Goal: Task Accomplishment & Management: Manage account settings

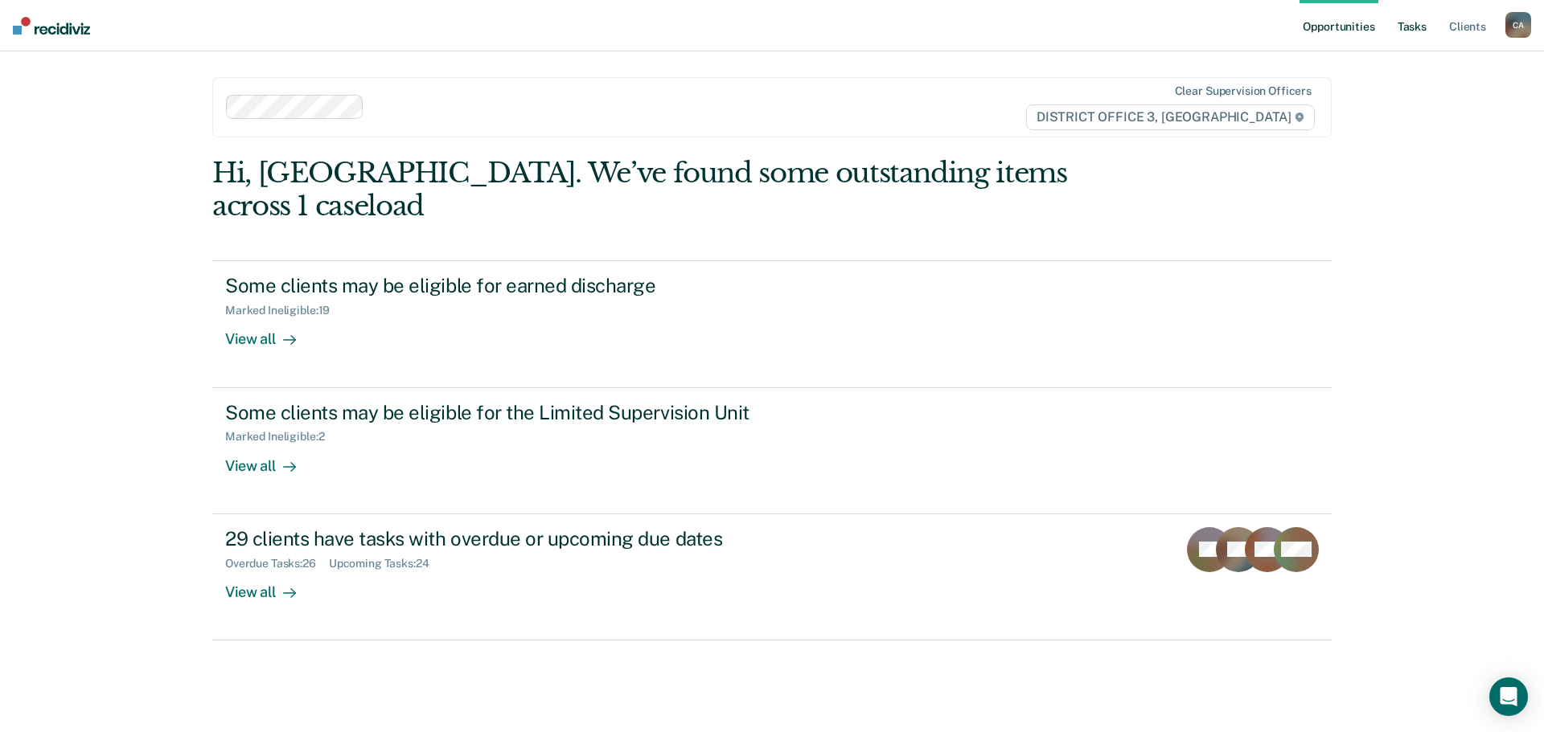
click at [1412, 17] on link "Tasks" at bounding box center [1411, 25] width 35 height 51
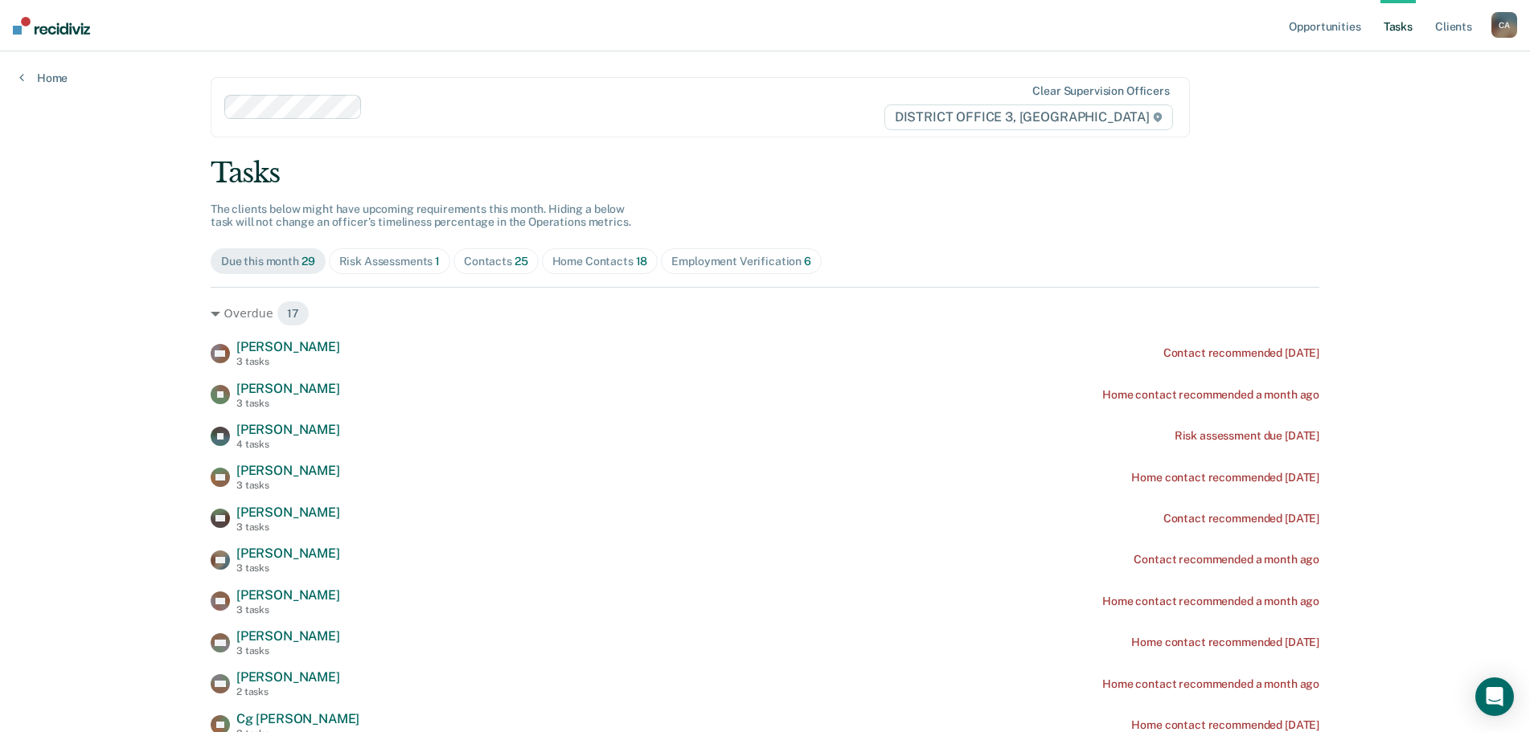
click at [386, 256] on div "Risk Assessments 1" at bounding box center [389, 262] width 101 height 14
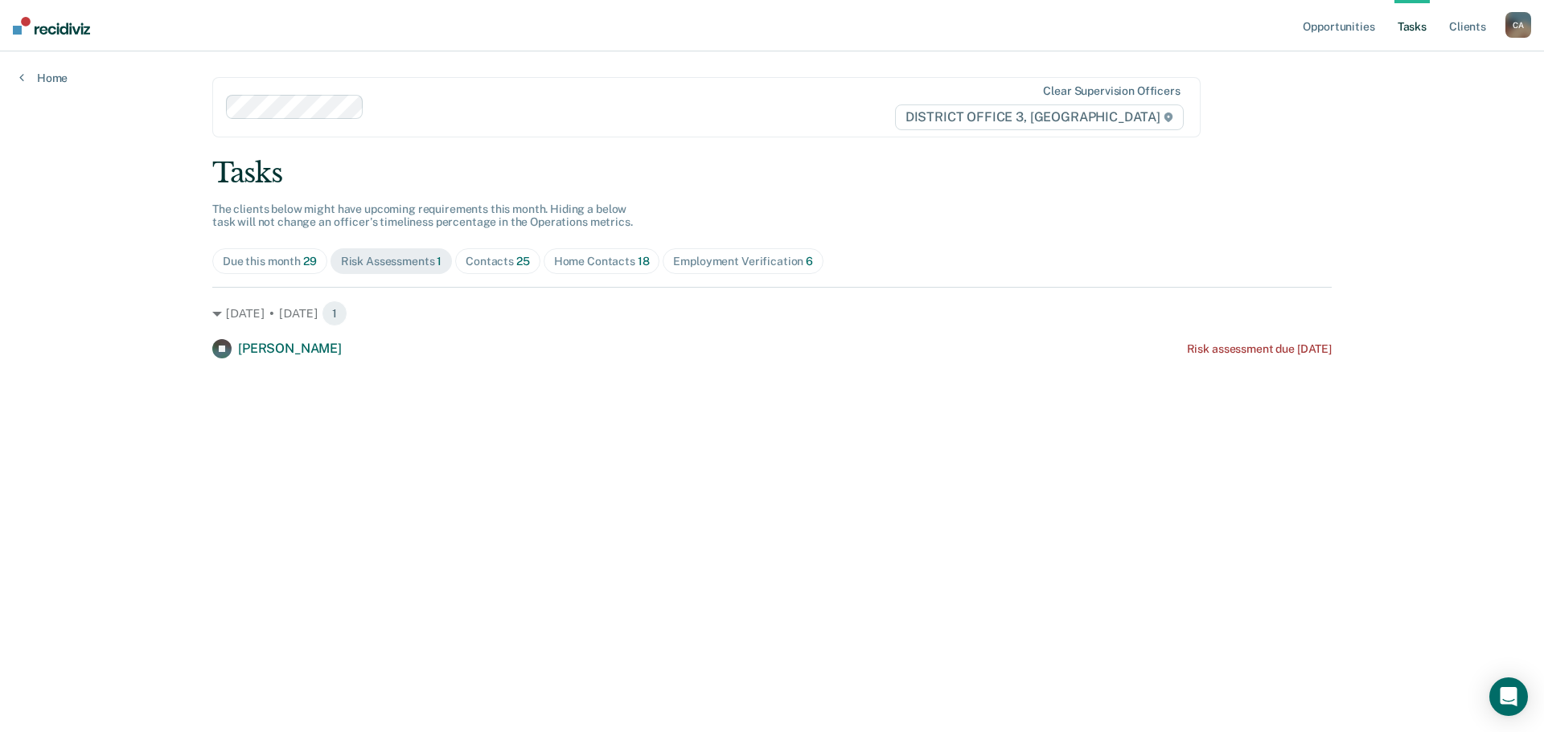
click at [258, 256] on div "Due this month 29" at bounding box center [270, 262] width 94 height 14
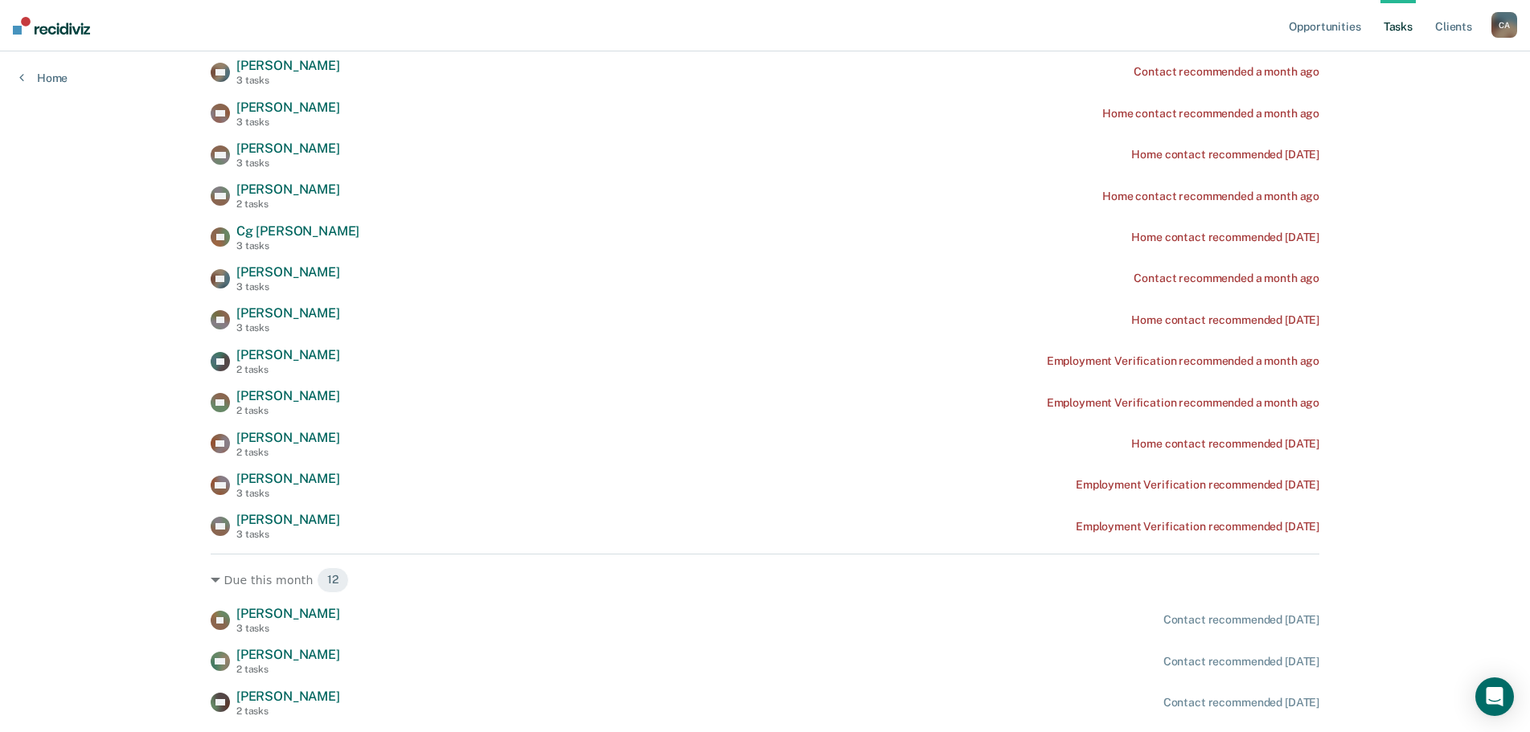
scroll to position [346, 0]
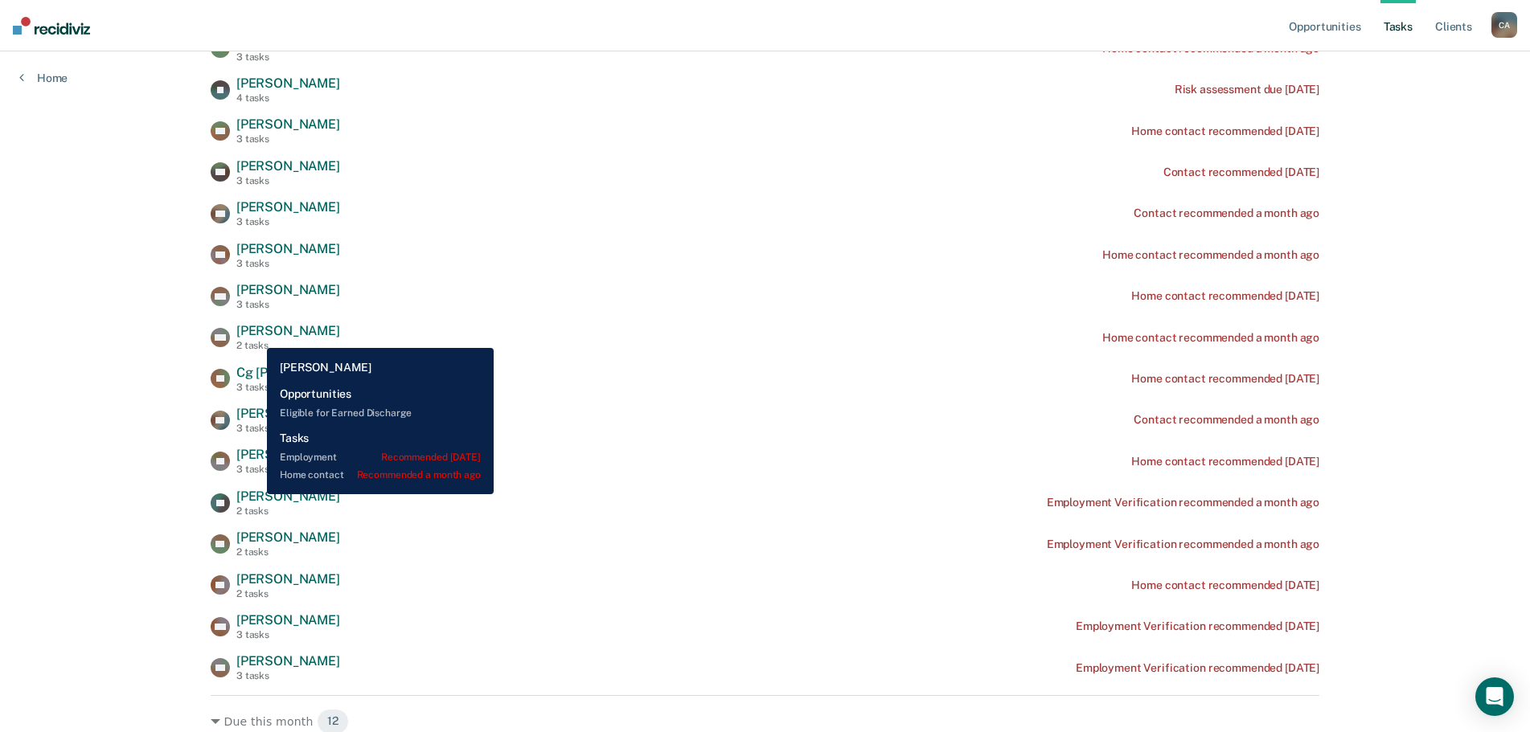
click at [255, 336] on span "[PERSON_NAME]" at bounding box center [288, 330] width 104 height 15
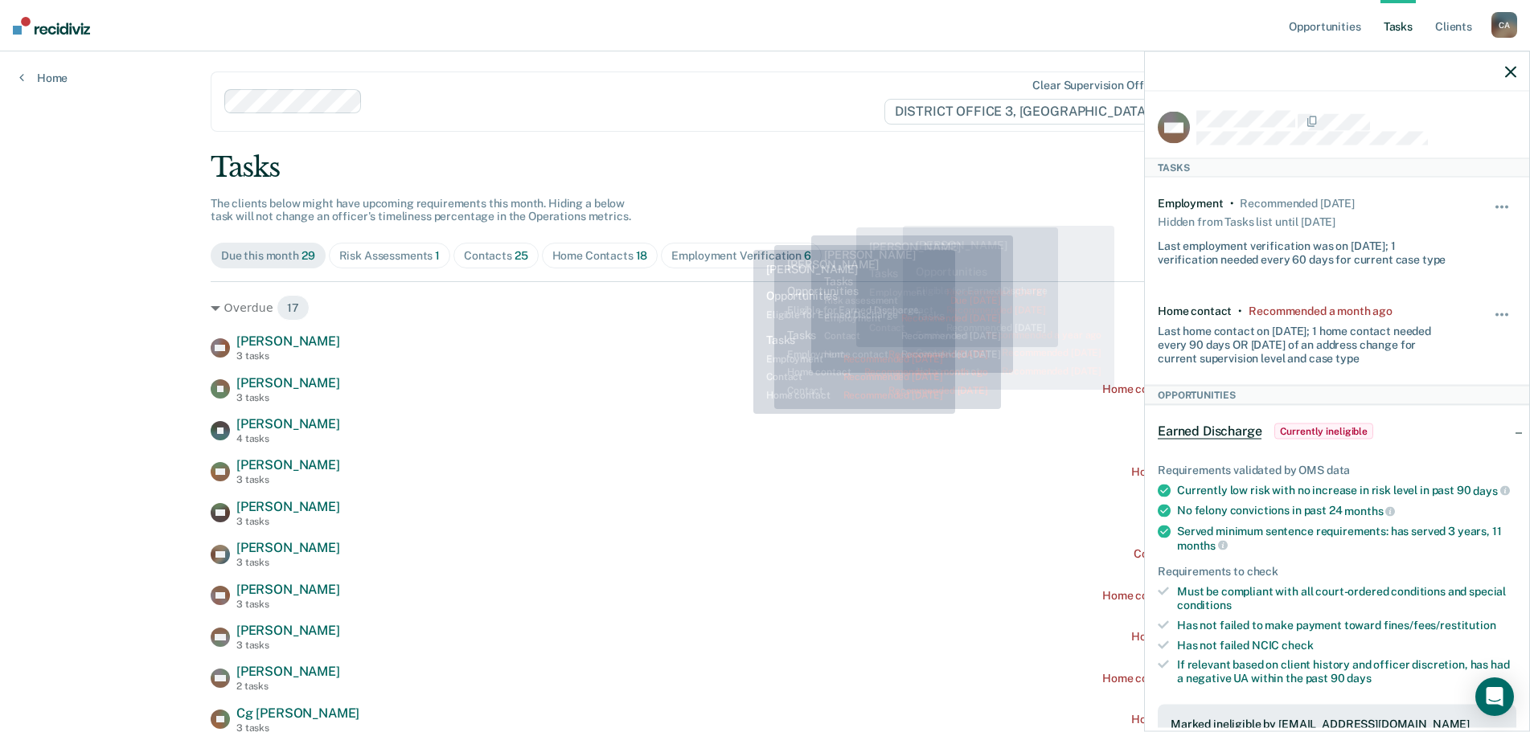
scroll to position [0, 0]
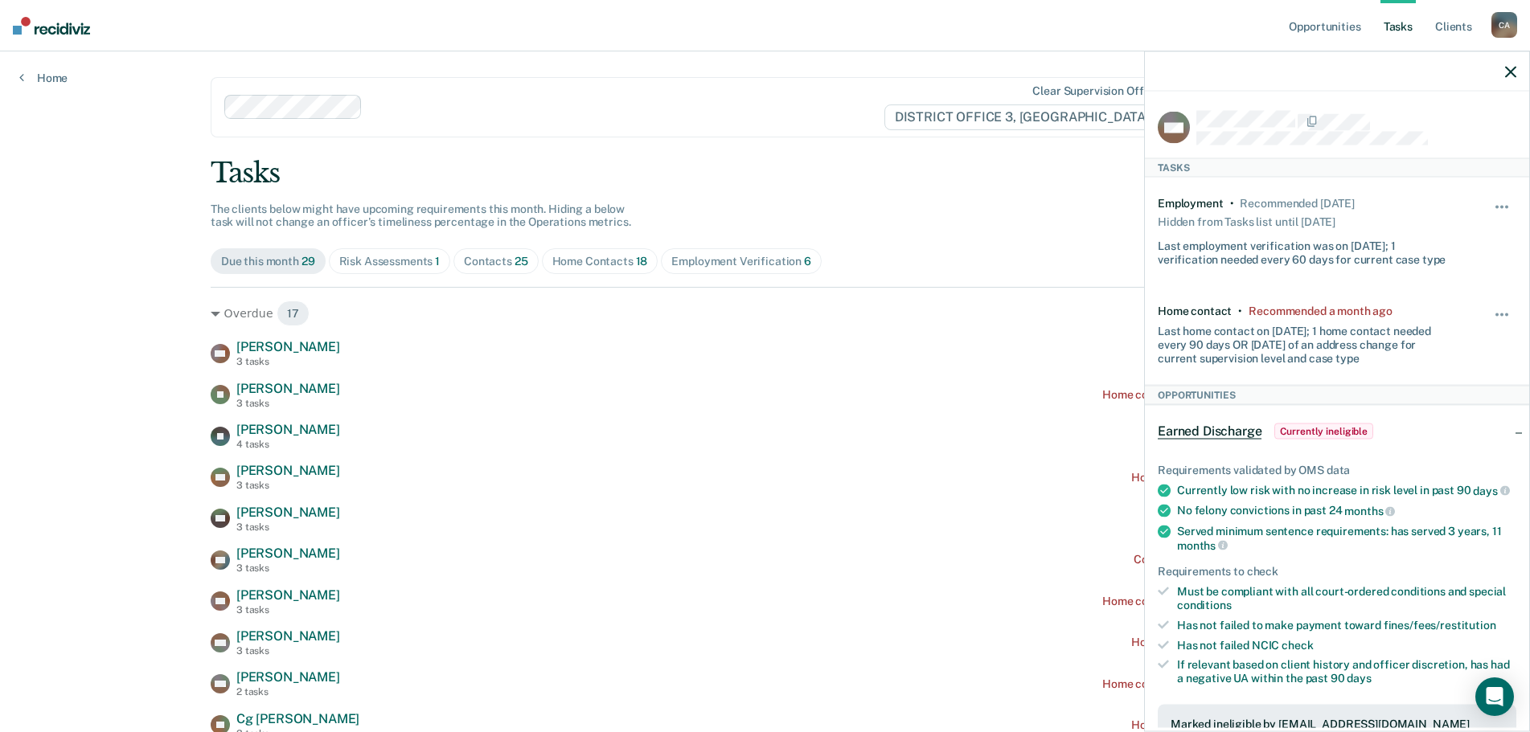
click at [718, 258] on div "Employment Verification 6" at bounding box center [741, 262] width 140 height 14
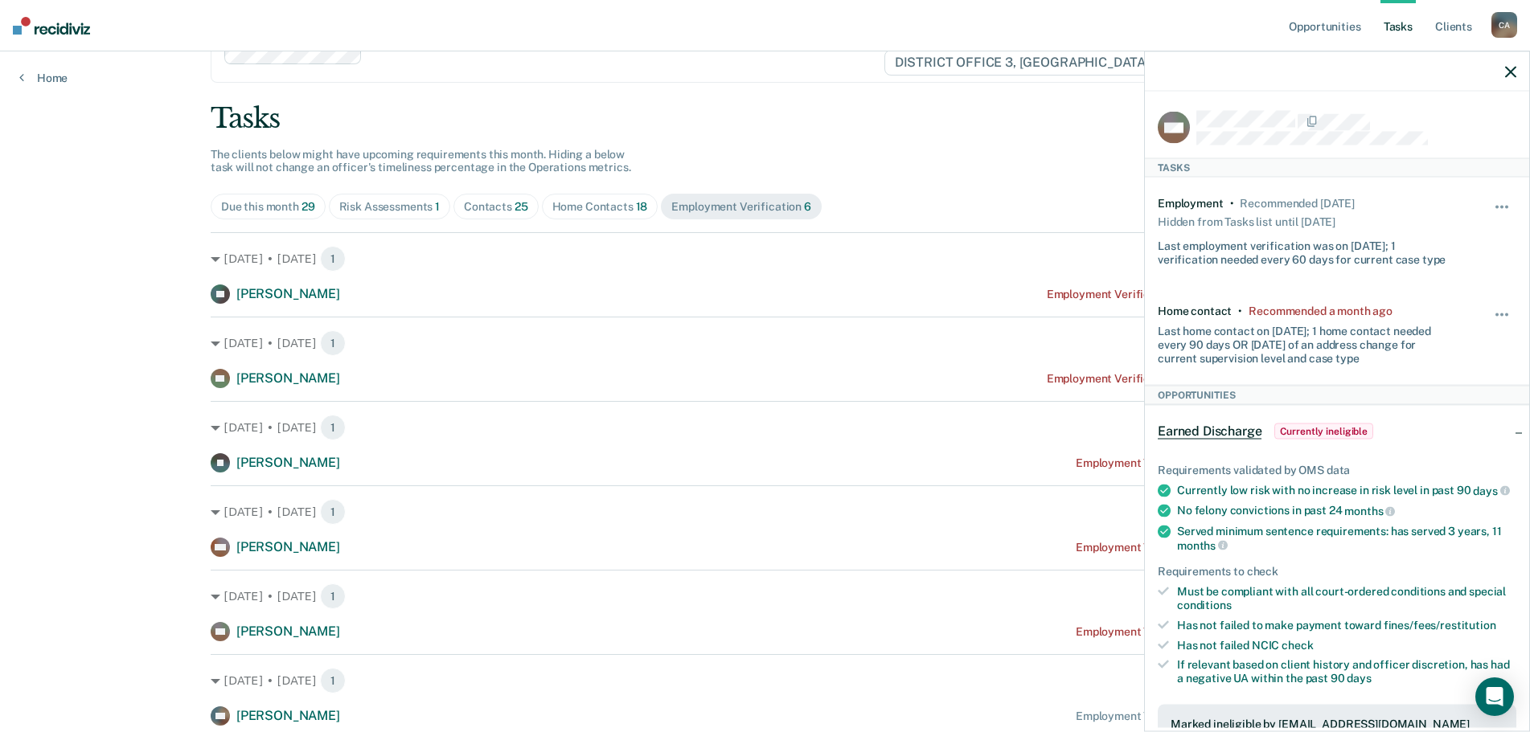
scroll to position [113, 0]
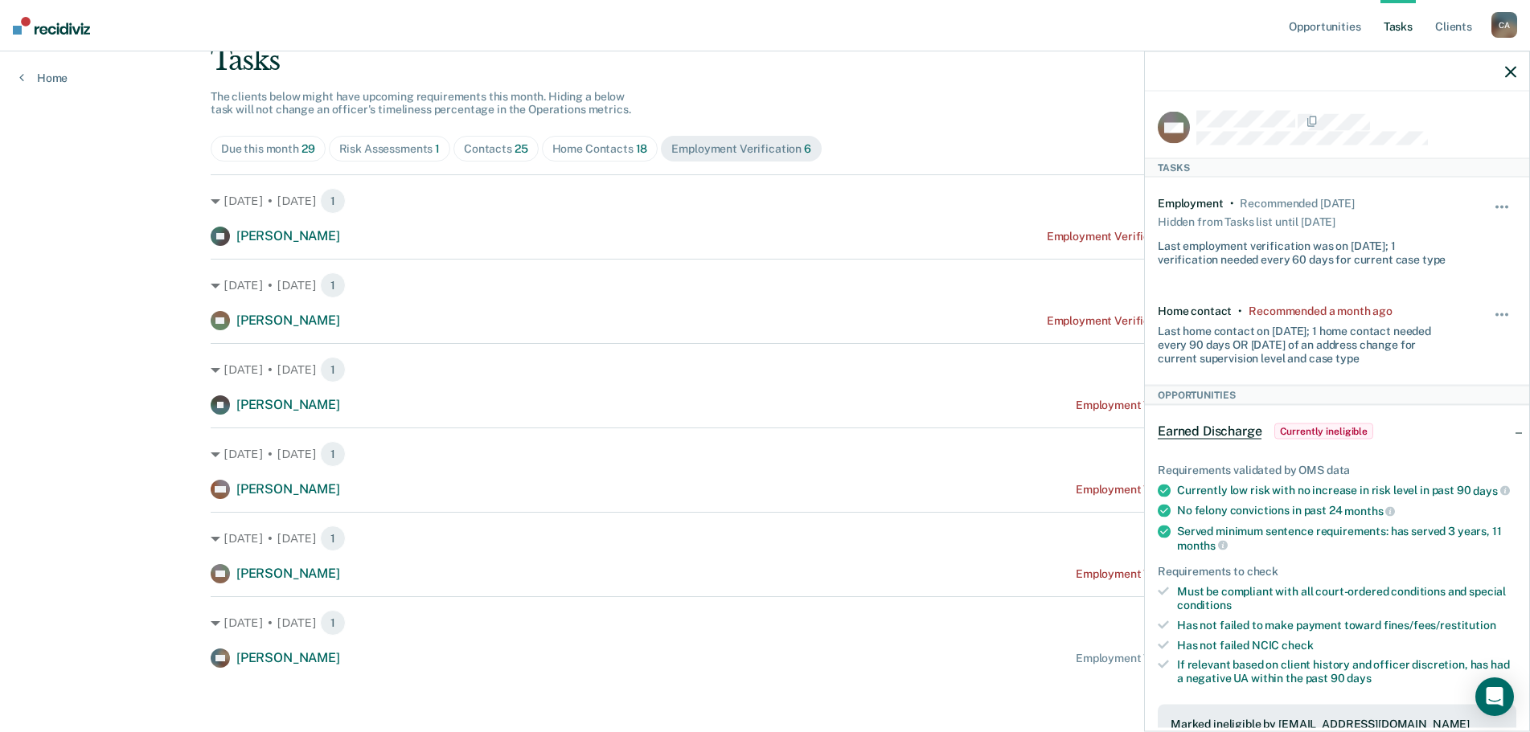
click at [242, 150] on div "Due this month 29" at bounding box center [268, 149] width 94 height 14
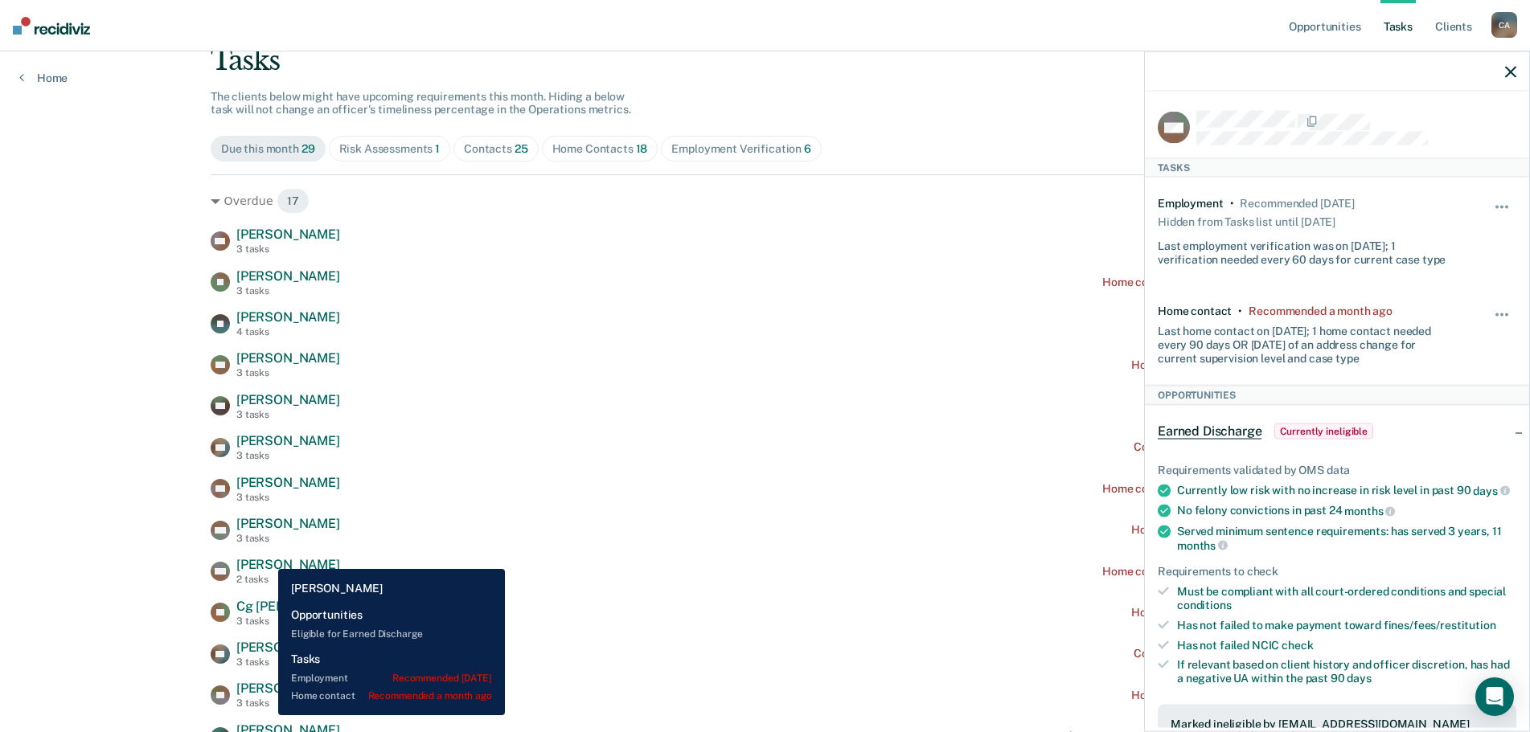
click at [266, 557] on div "[PERSON_NAME] 2 tasks" at bounding box center [288, 571] width 104 height 28
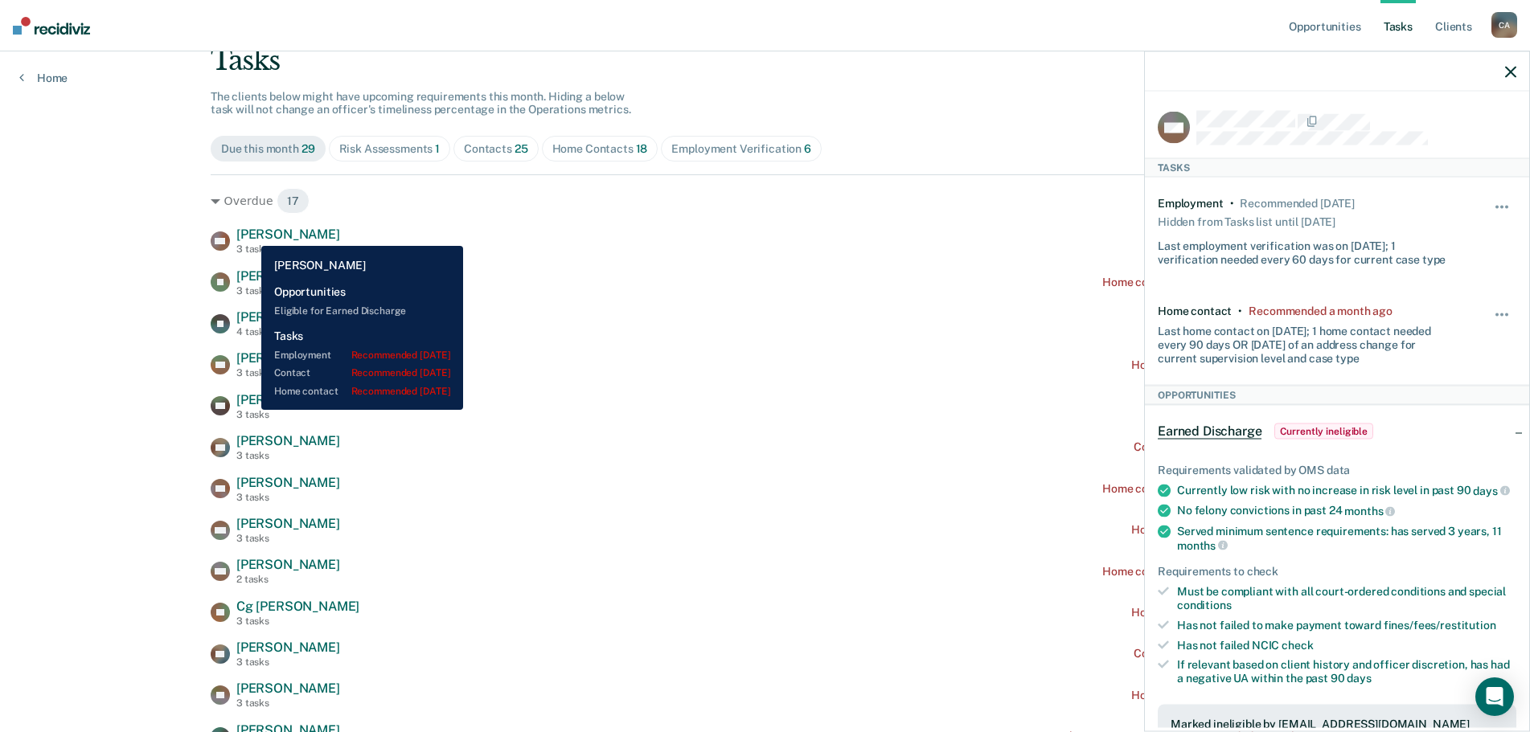
click at [249, 234] on span "[PERSON_NAME]" at bounding box center [288, 234] width 104 height 15
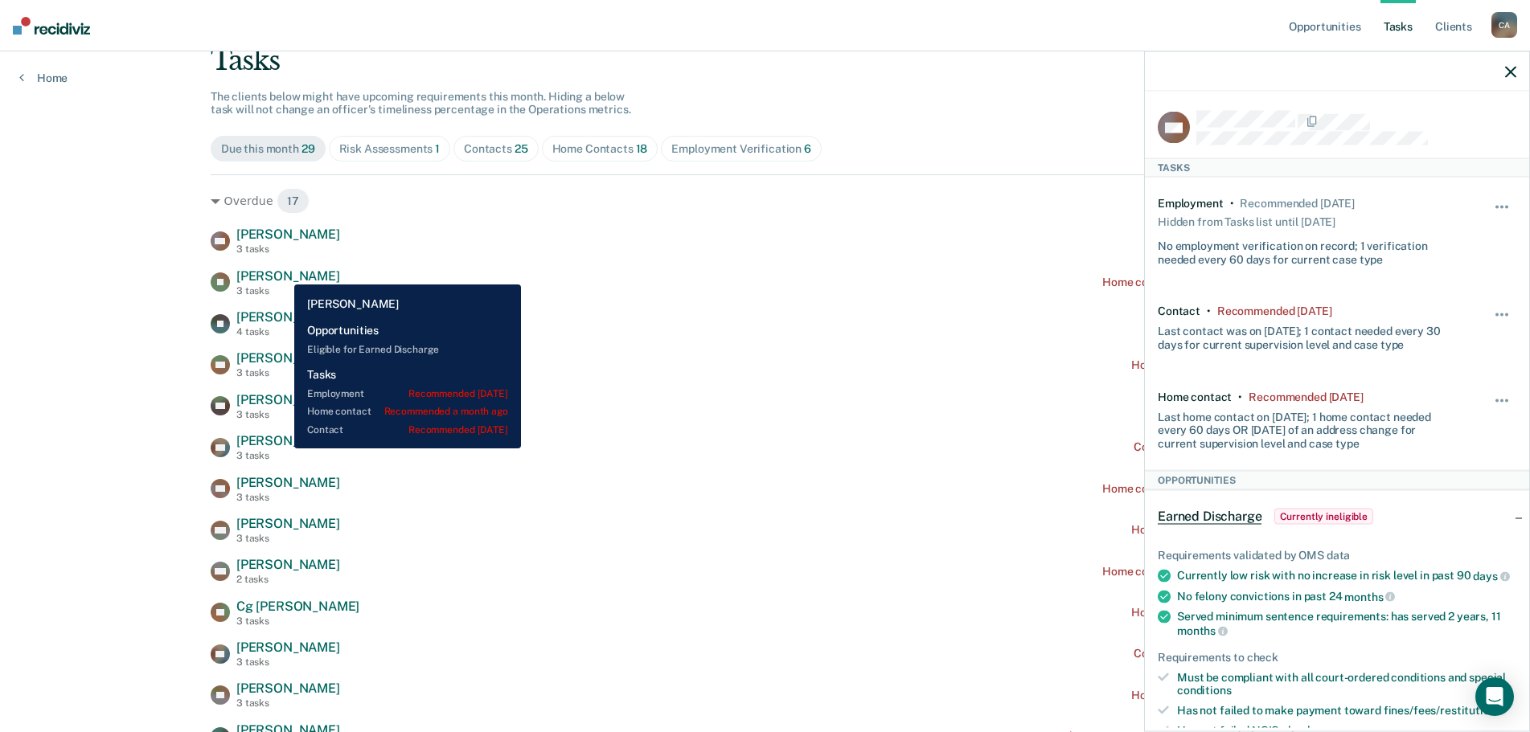
click at [282, 273] on span "[PERSON_NAME]" at bounding box center [288, 276] width 104 height 15
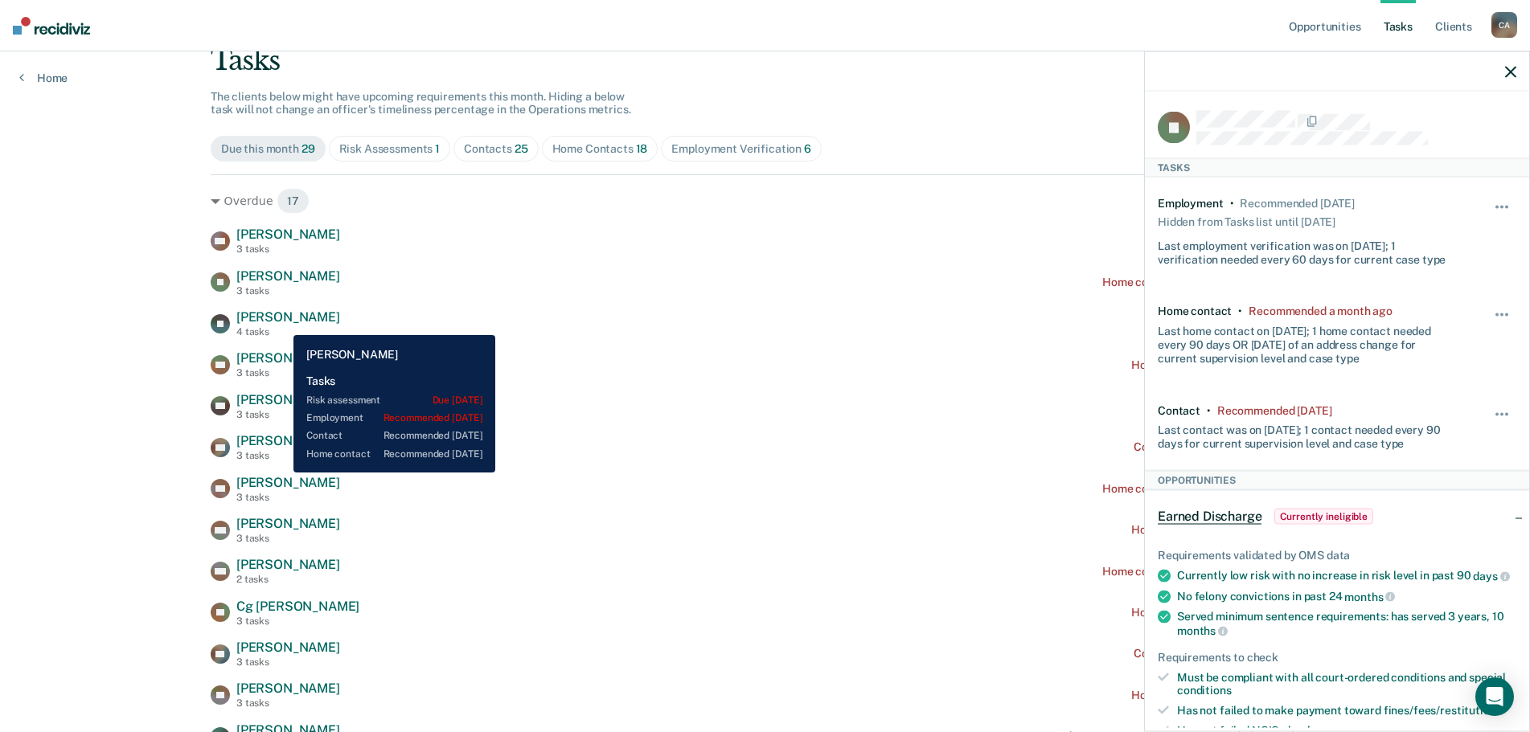
click at [281, 323] on span "[PERSON_NAME]" at bounding box center [288, 317] width 104 height 15
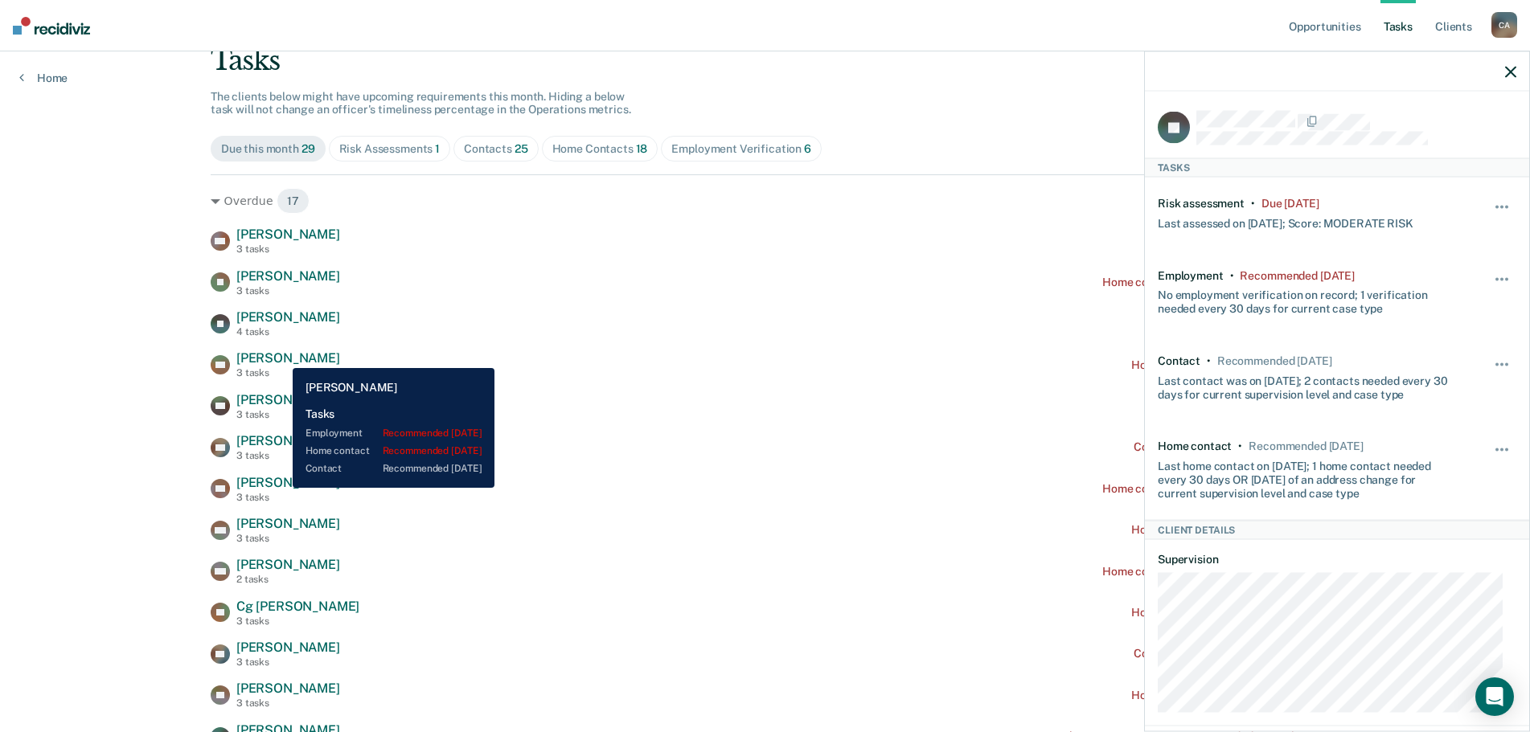
click at [281, 356] on span "[PERSON_NAME]" at bounding box center [288, 358] width 104 height 15
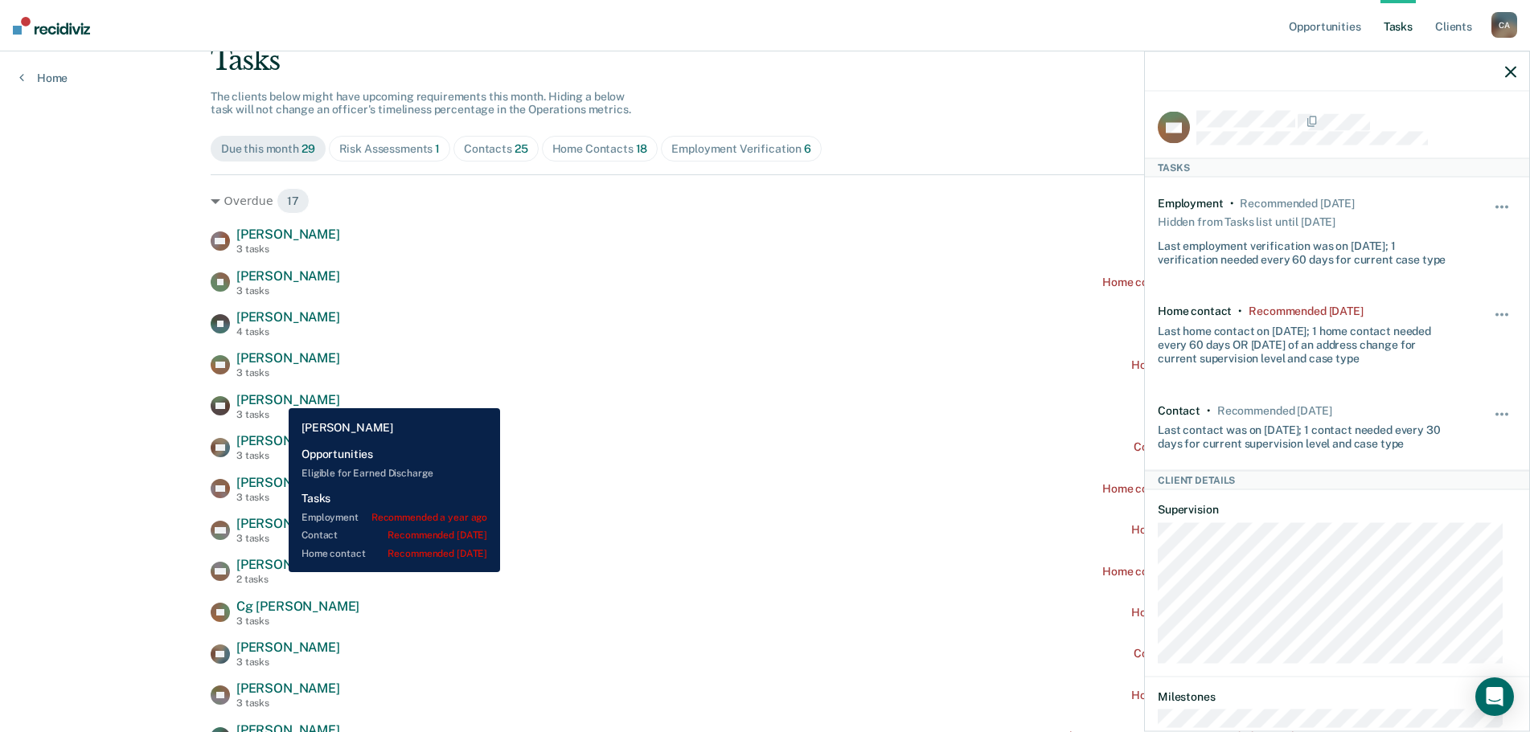
click at [277, 396] on span "[PERSON_NAME]" at bounding box center [288, 399] width 104 height 15
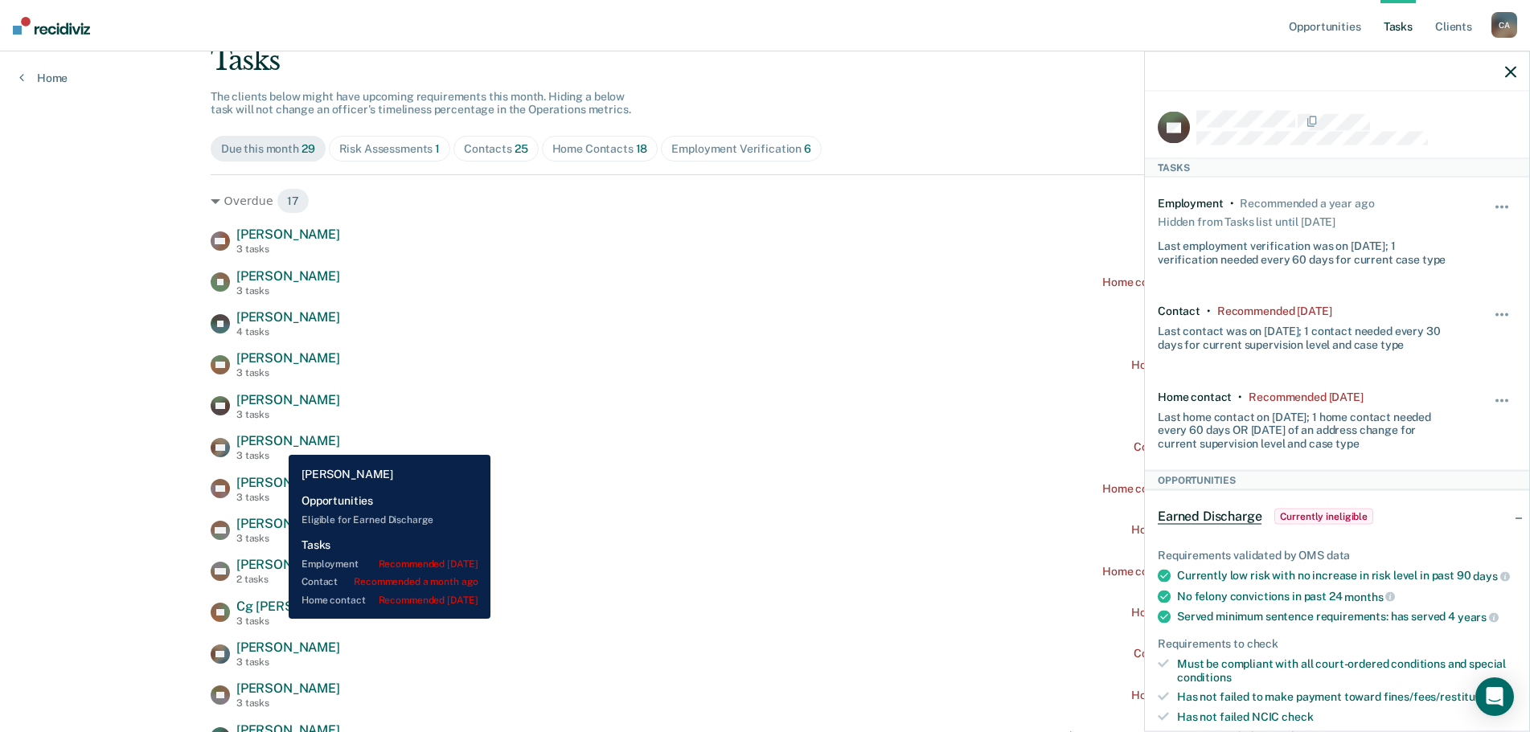
click at [277, 443] on span "[PERSON_NAME]" at bounding box center [288, 440] width 104 height 15
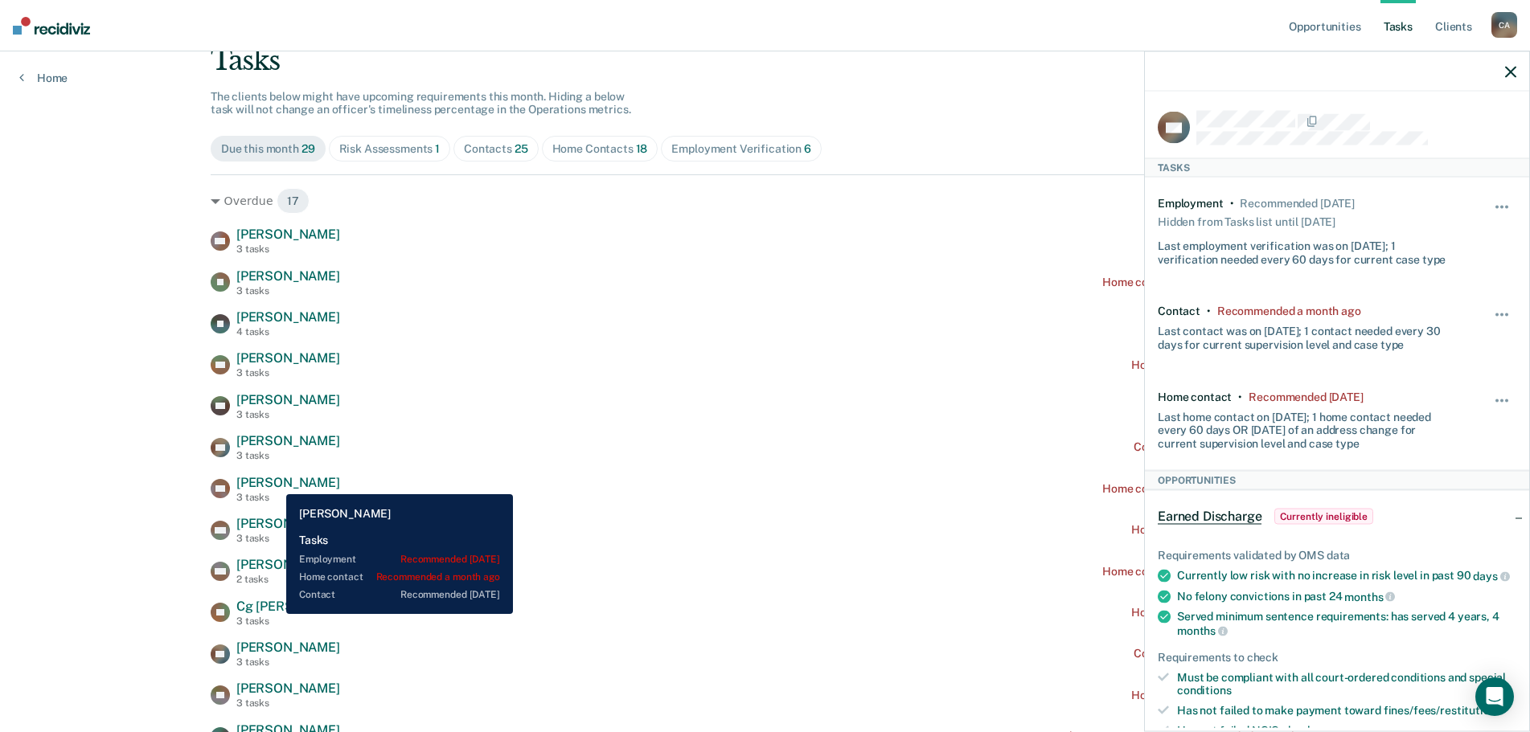
click at [274, 482] on span "[PERSON_NAME]" at bounding box center [288, 482] width 104 height 15
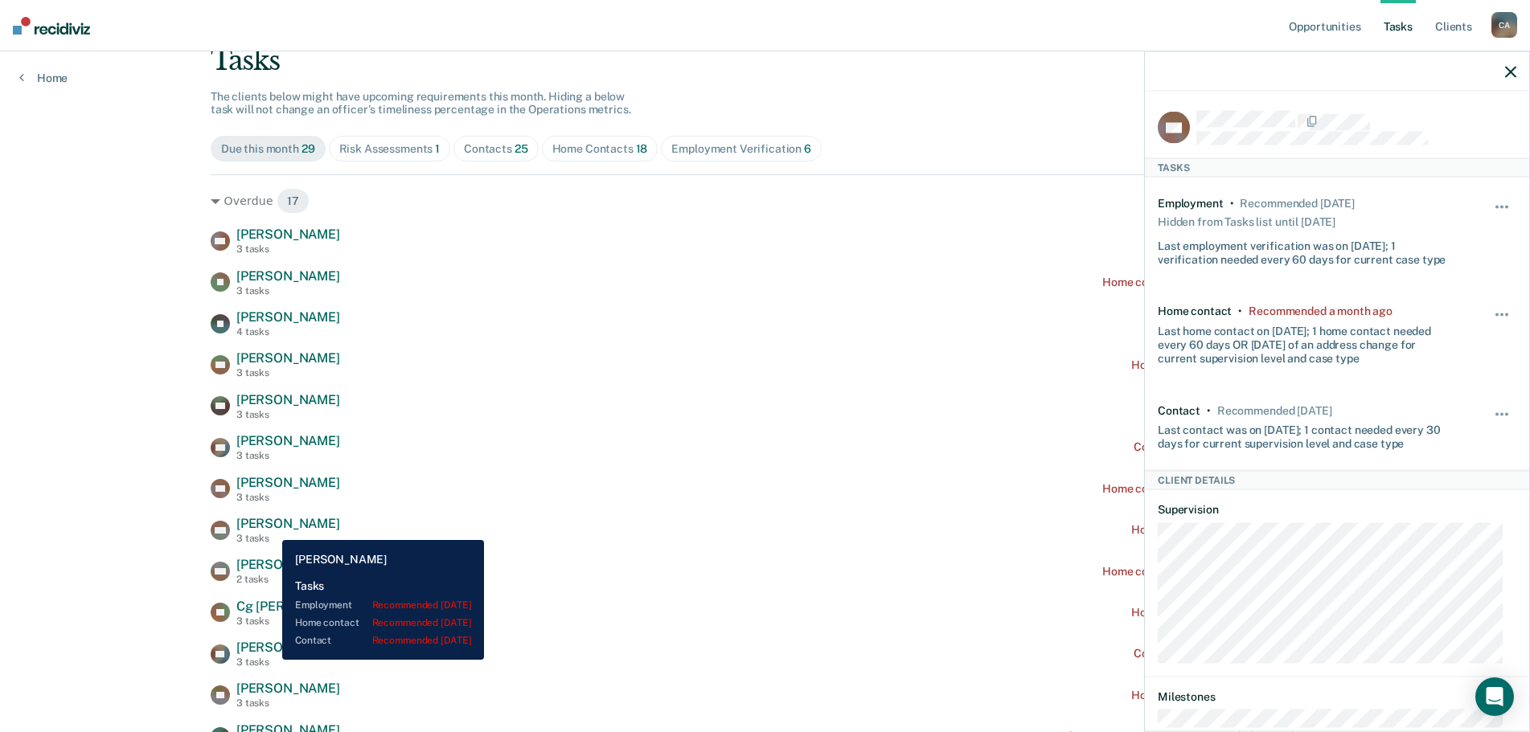
click at [270, 528] on span "[PERSON_NAME]" at bounding box center [288, 523] width 104 height 15
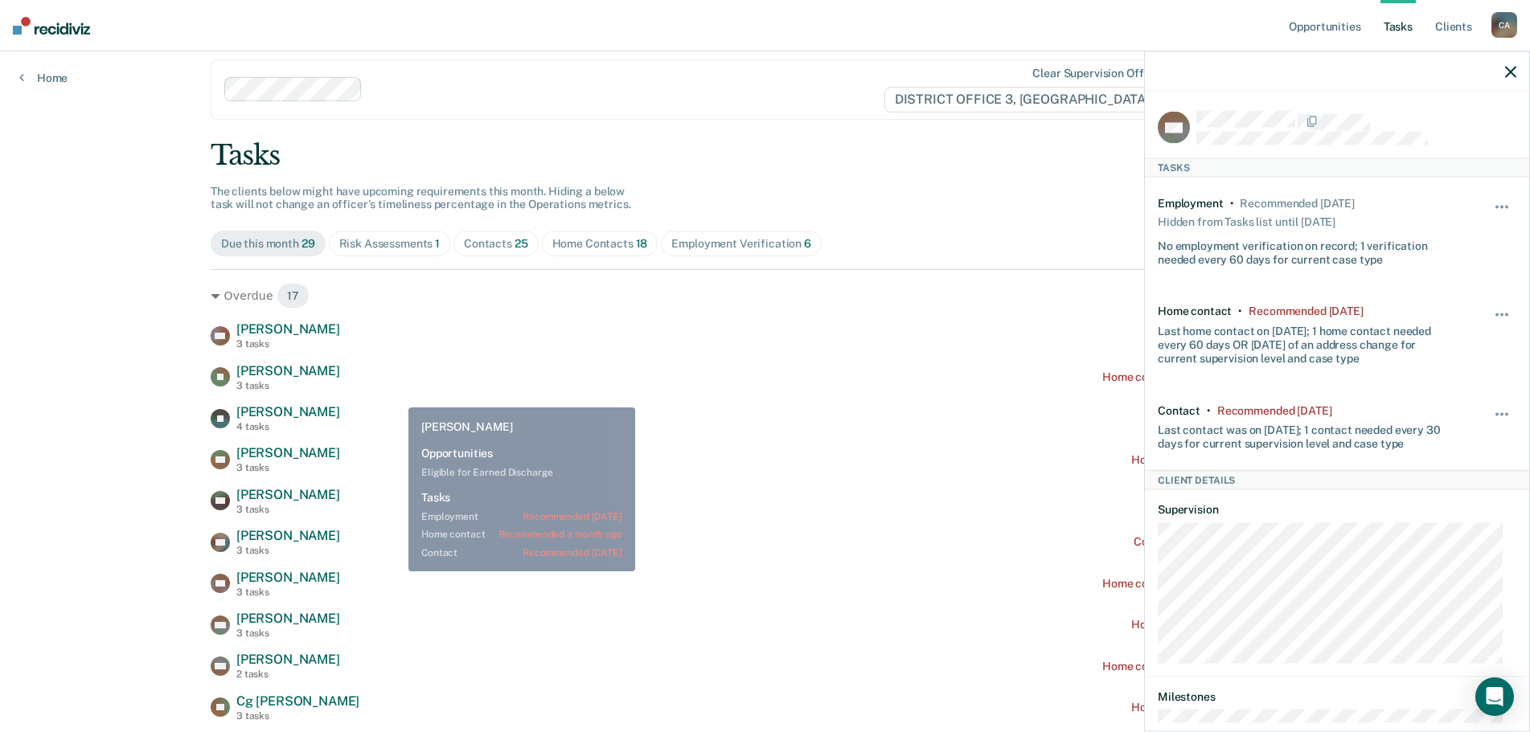
scroll to position [0, 0]
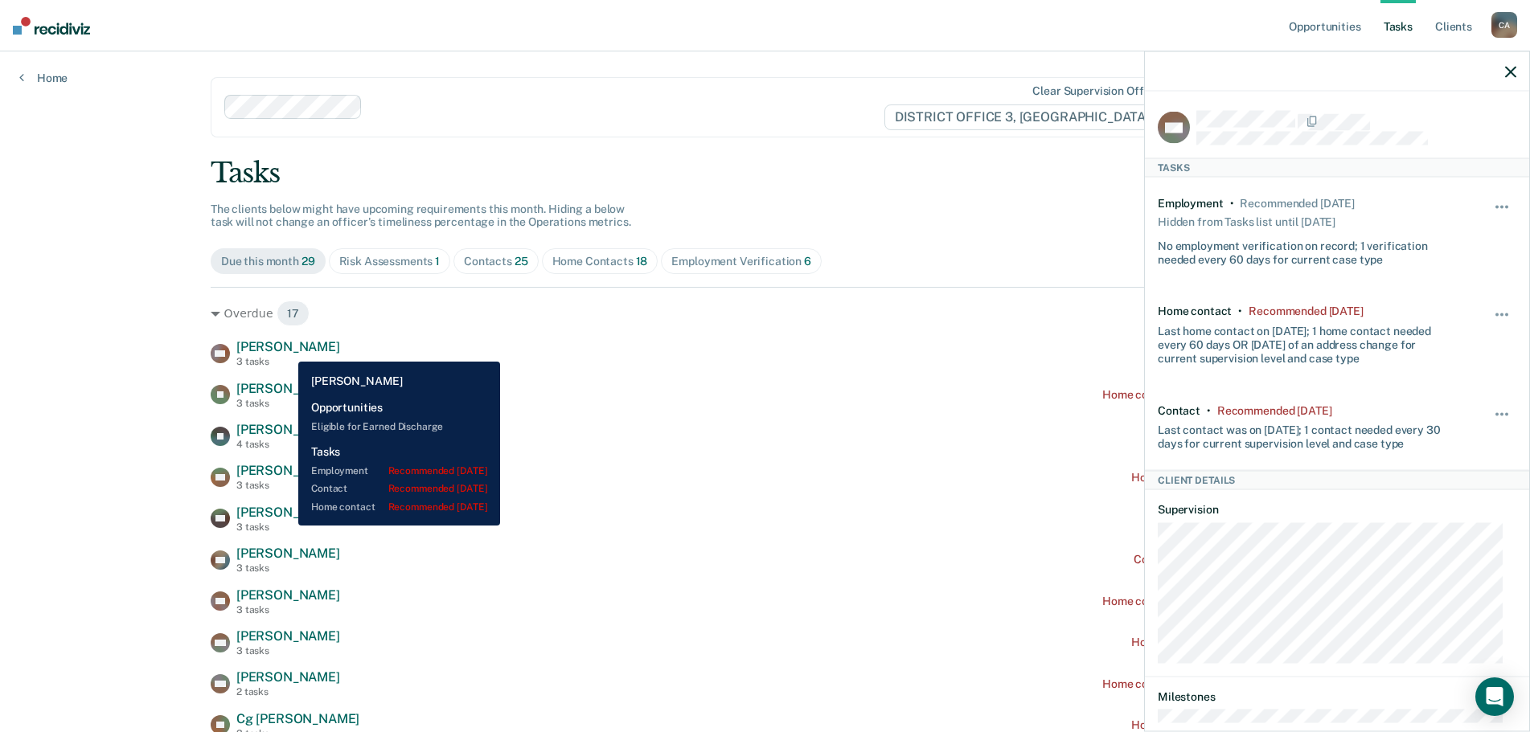
click at [286, 350] on span "[PERSON_NAME]" at bounding box center [288, 346] width 104 height 15
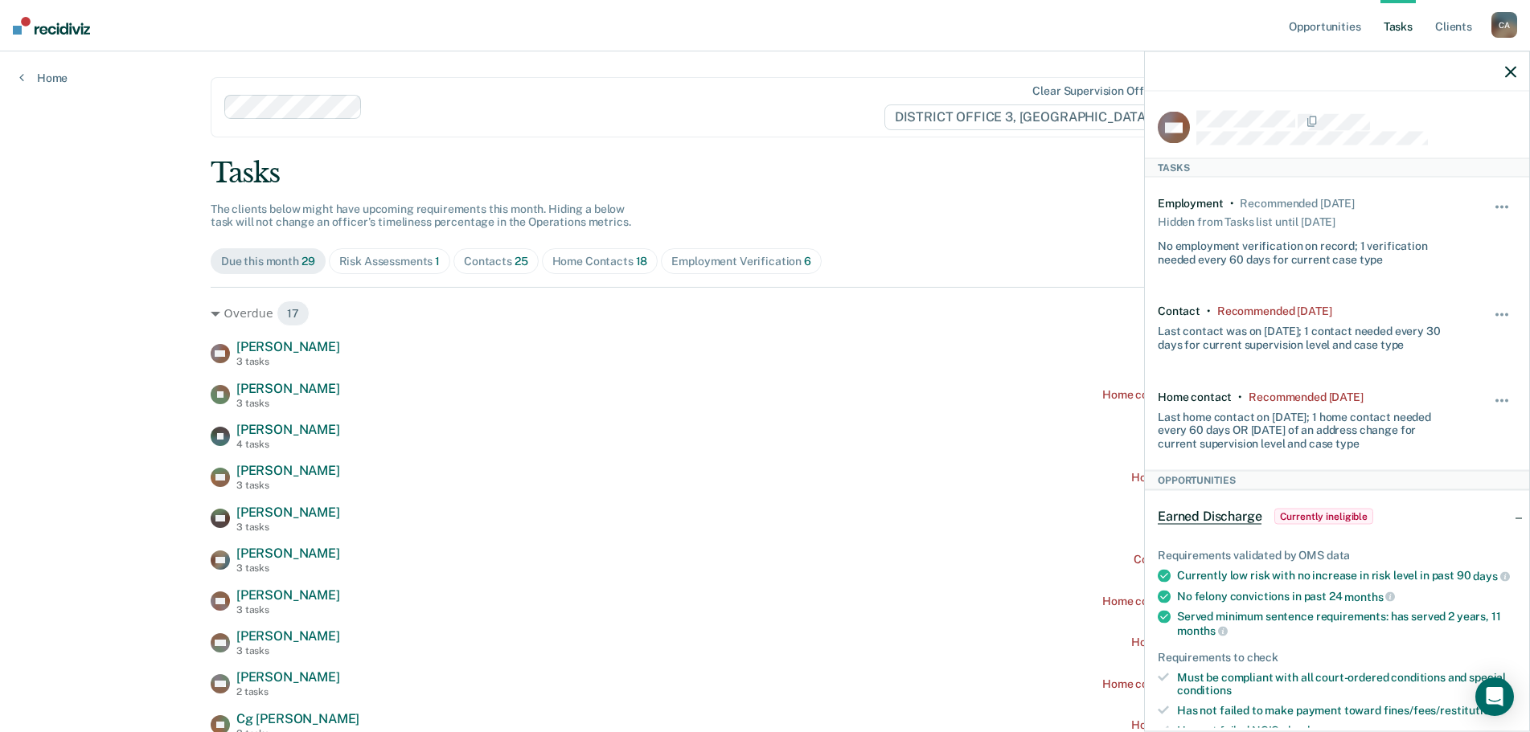
click at [1514, 69] on icon "button" at bounding box center [1510, 71] width 11 height 11
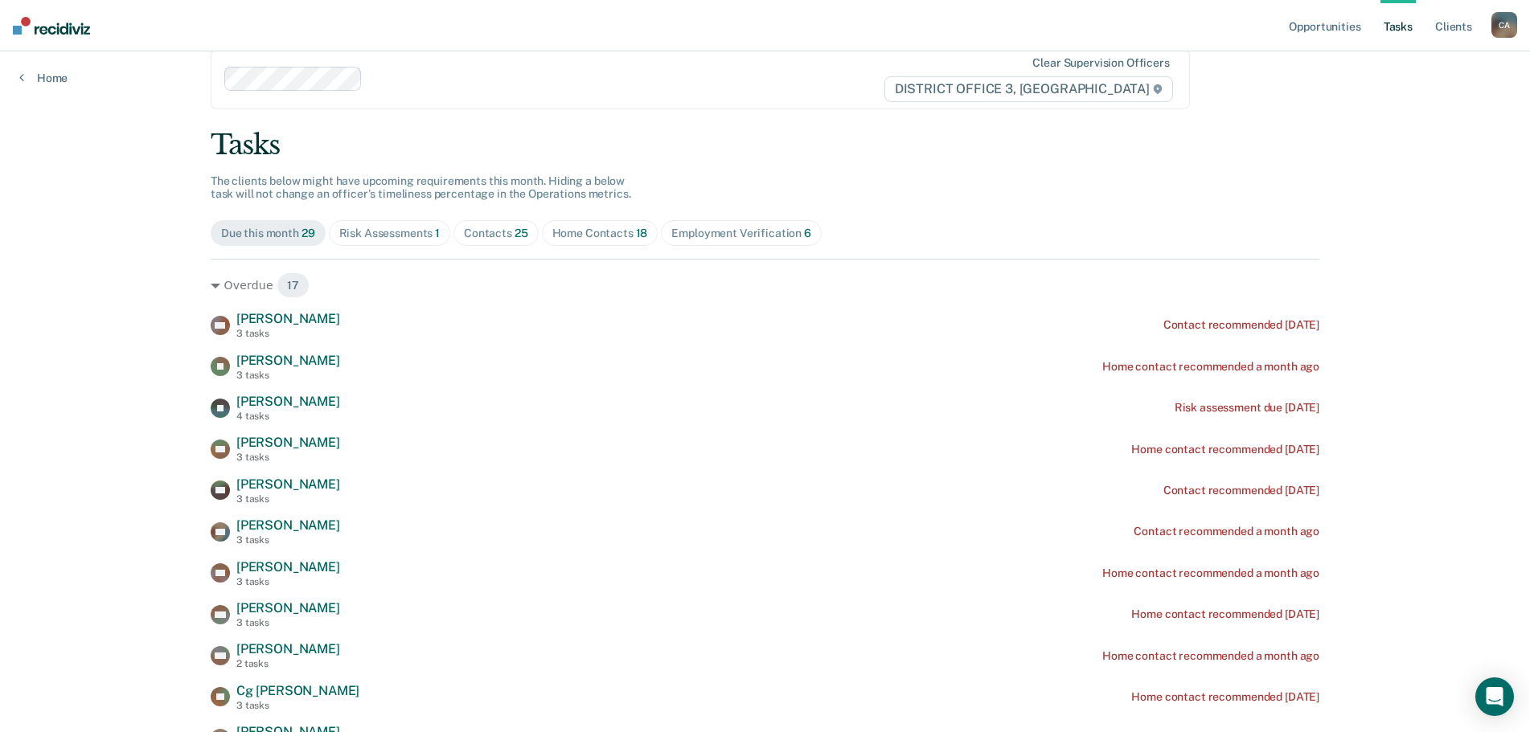
scroll to position [25, 0]
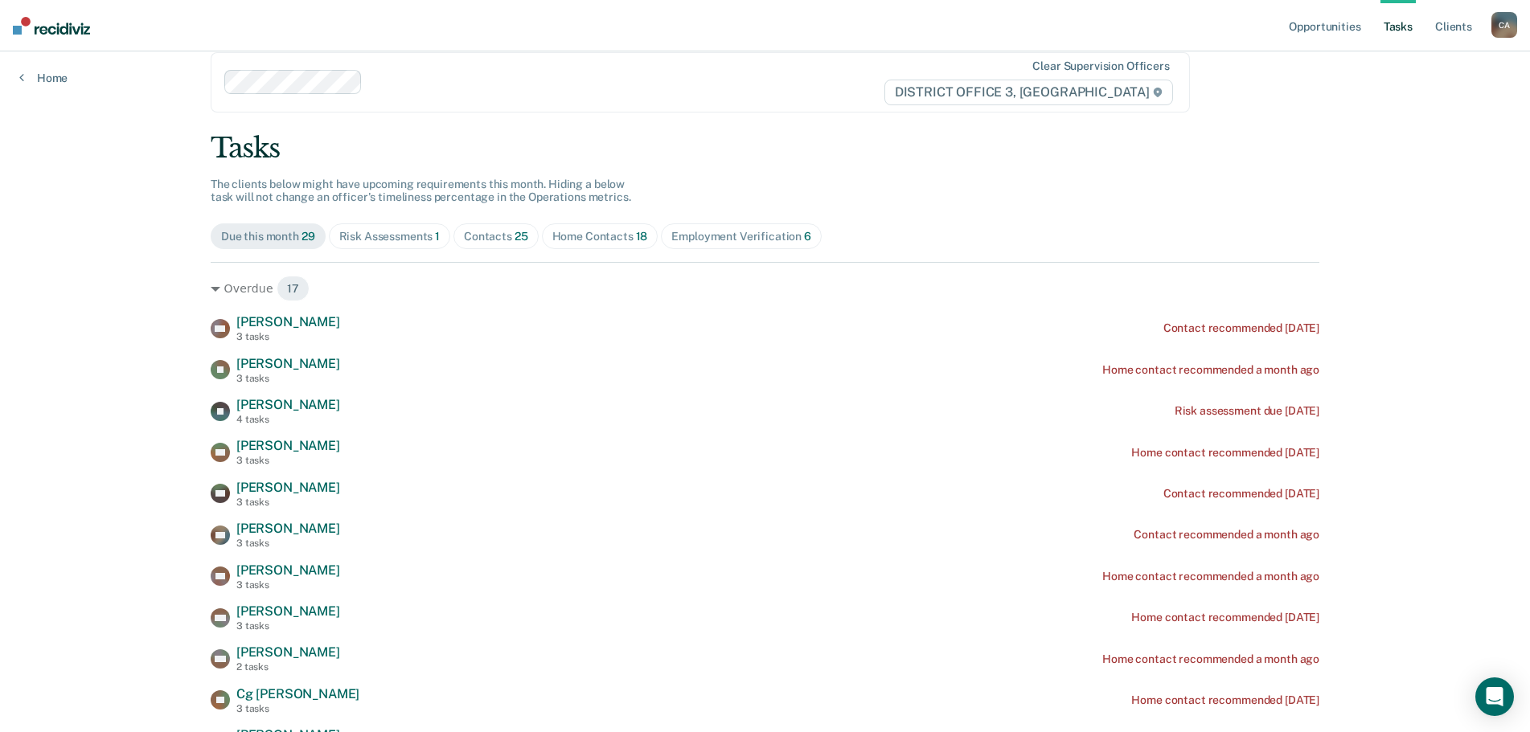
click at [487, 239] on div "Contacts 25" at bounding box center [496, 237] width 64 height 14
